Goal: Task Accomplishment & Management: Manage account settings

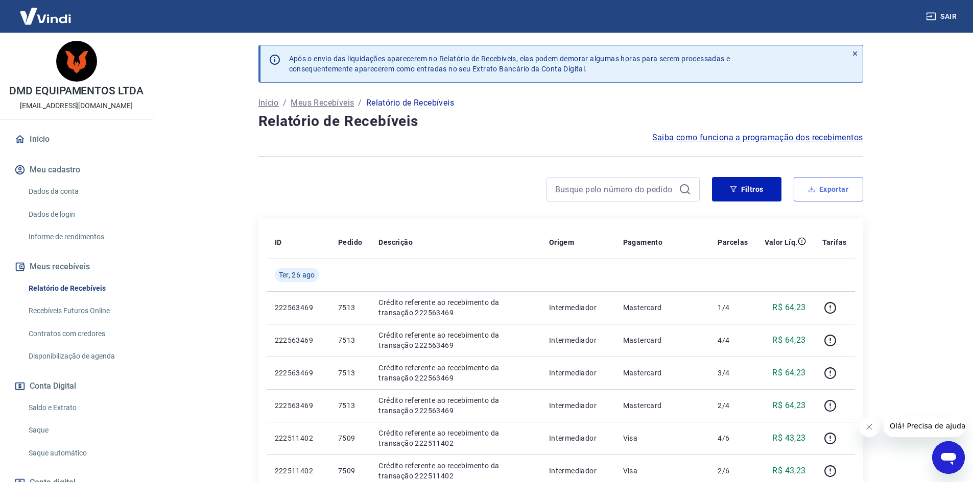
click at [832, 186] on button "Exportar" at bounding box center [827, 189] width 69 height 25
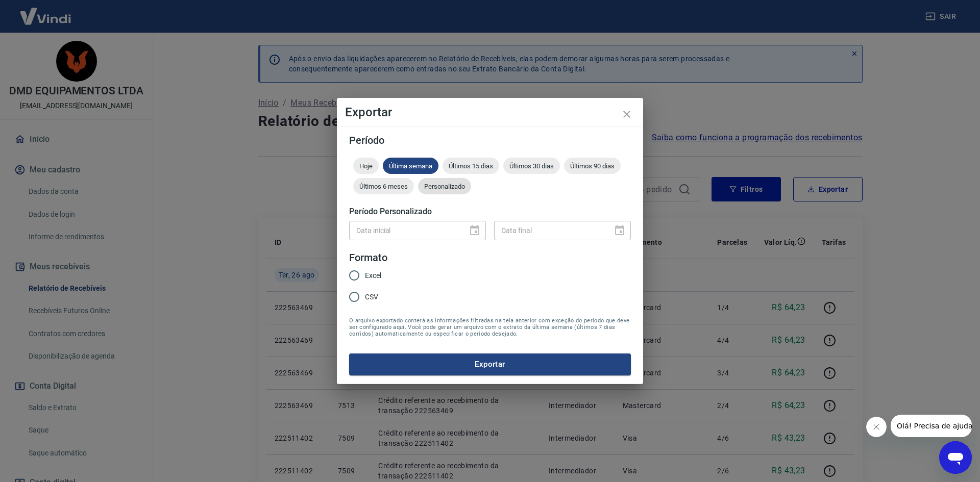
click at [440, 186] on span "Personalizado" at bounding box center [444, 187] width 53 height 8
click at [475, 231] on icon "Choose date" at bounding box center [474, 230] width 9 height 10
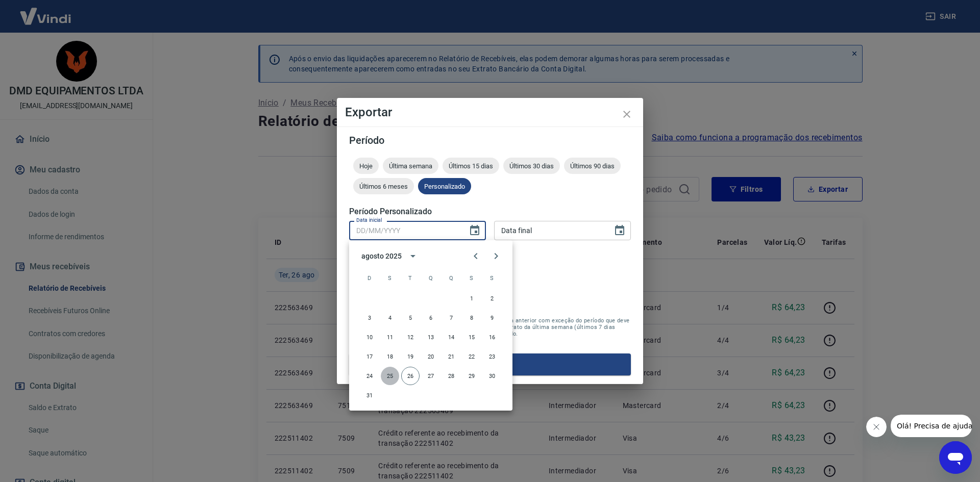
click at [383, 375] on button "25" at bounding box center [390, 376] width 18 height 18
type input "25/08/2025"
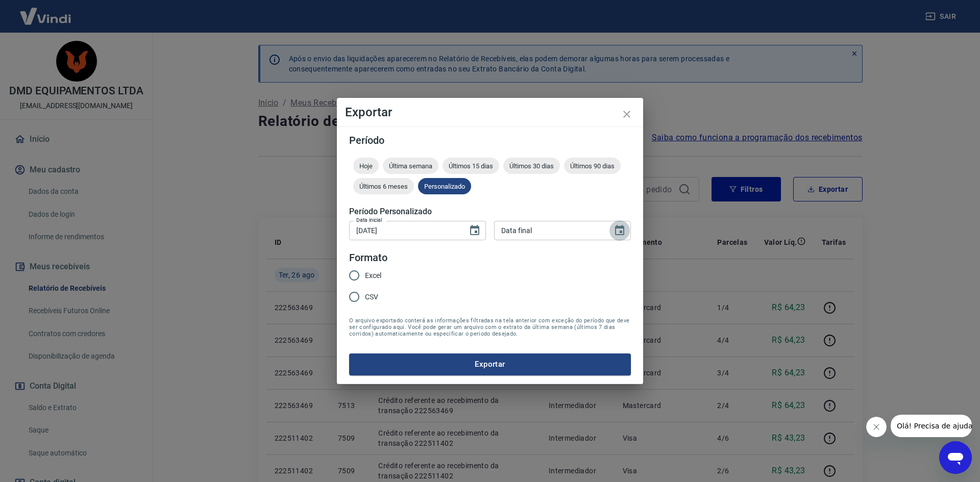
click at [621, 232] on icon "Choose date" at bounding box center [619, 230] width 9 height 10
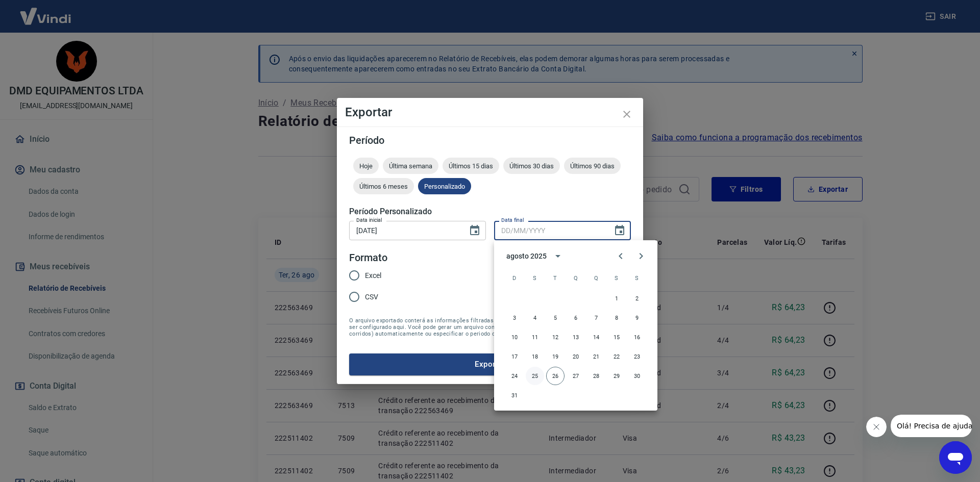
click at [534, 375] on button "25" at bounding box center [535, 376] width 18 height 18
type input "25/08/2025"
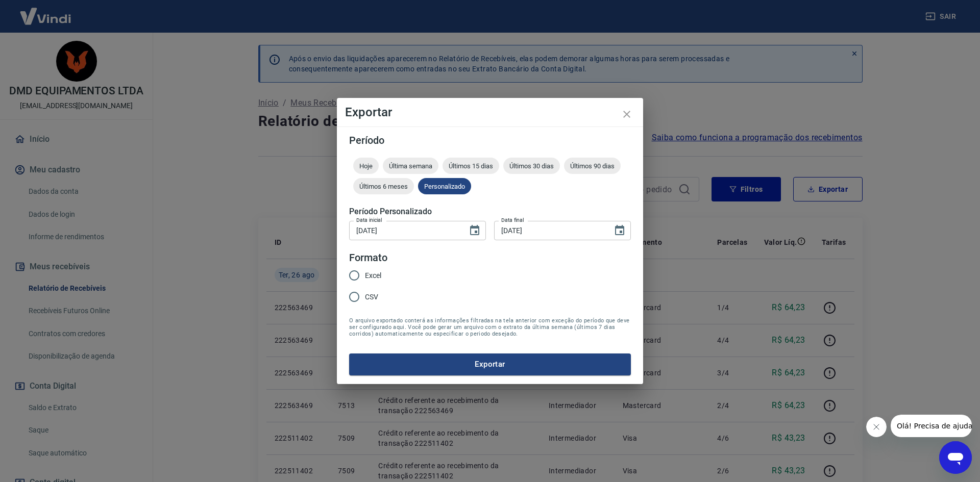
click at [350, 276] on input "Excel" at bounding box center [354, 275] width 21 height 21
radio input "true"
click at [482, 369] on button "Exportar" at bounding box center [490, 364] width 282 height 21
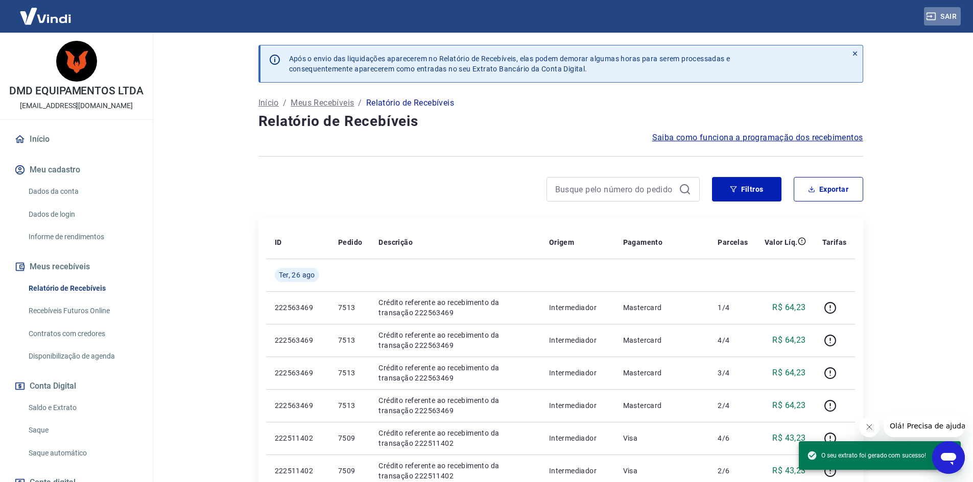
click at [943, 13] on button "Sair" at bounding box center [942, 16] width 37 height 19
